Goal: Task Accomplishment & Management: Manage account settings

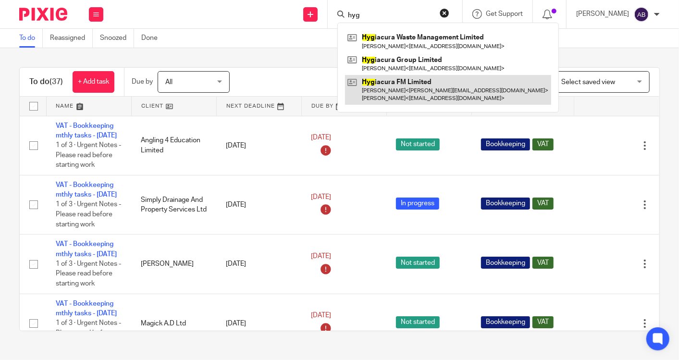
type input "hyg"
click at [428, 83] on link at bounding box center [448, 90] width 206 height 30
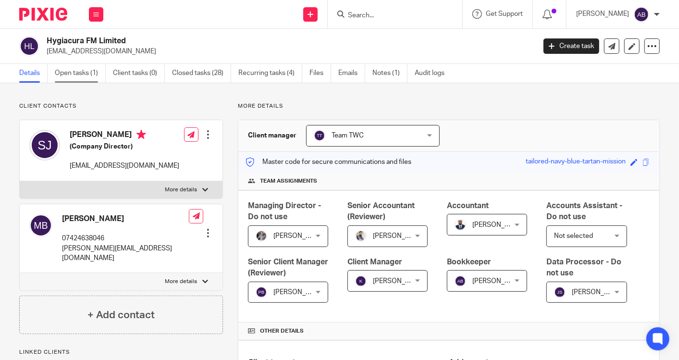
click at [91, 74] on link "Open tasks (1)" at bounding box center [80, 73] width 51 height 19
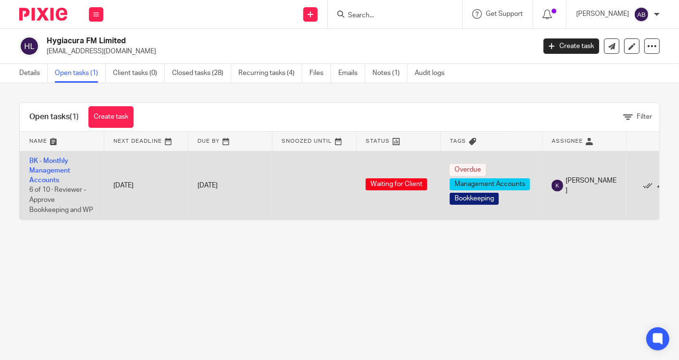
click at [408, 184] on span "Waiting for Client" at bounding box center [397, 184] width 62 height 12
click at [50, 170] on link "BK - Monthly Management Accounts" at bounding box center [49, 171] width 41 height 26
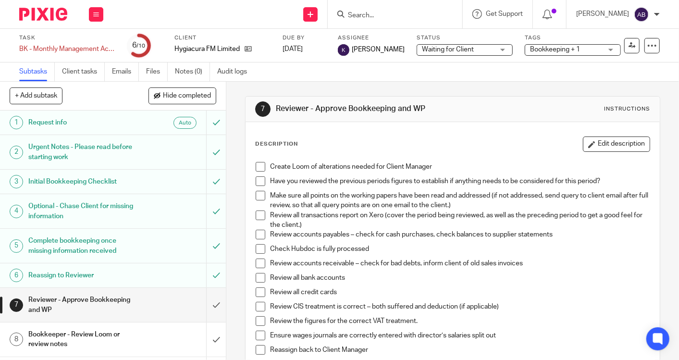
click at [422, 46] on span "Waiting for Client" at bounding box center [448, 49] width 52 height 7
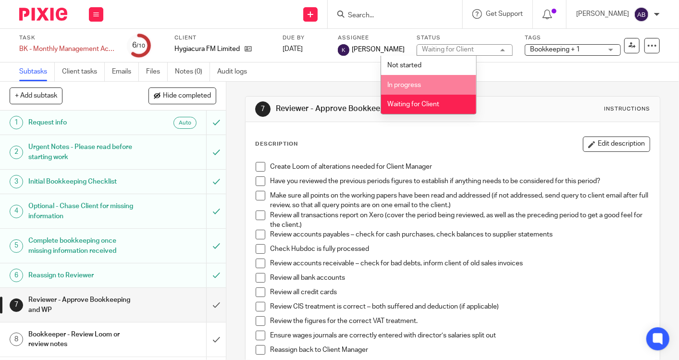
click at [411, 85] on span "In progress" at bounding box center [404, 85] width 34 height 7
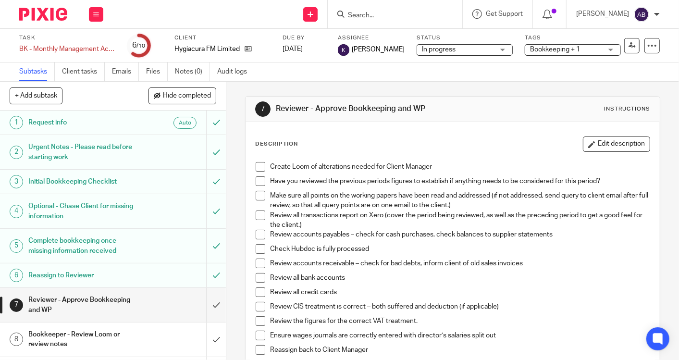
click at [370, 70] on div "Subtasks Client tasks Emails Files Notes (0) Audit logs" at bounding box center [339, 71] width 679 height 19
click at [104, 14] on div "Work Email Clients Team Reports Settings" at bounding box center [96, 14] width 34 height 28
click at [94, 17] on icon at bounding box center [96, 15] width 6 height 6
click at [95, 15] on icon at bounding box center [96, 15] width 6 height 6
click at [98, 45] on link "Work" at bounding box center [91, 44] width 17 height 7
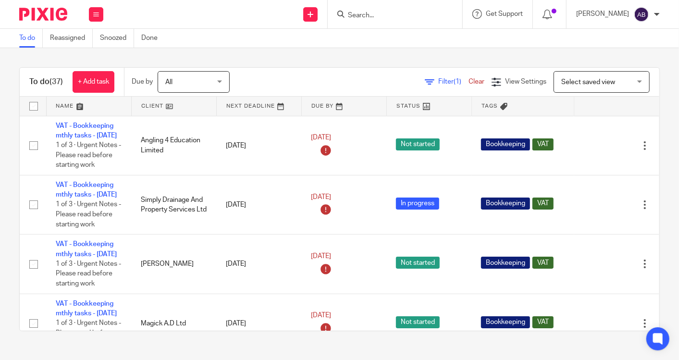
click at [295, 77] on div "Filter (1) Clear View Settings View Settings (1) Filters Clear Save Manage save…" at bounding box center [453, 82] width 413 height 22
